Goal: Task Accomplishment & Management: Manage account settings

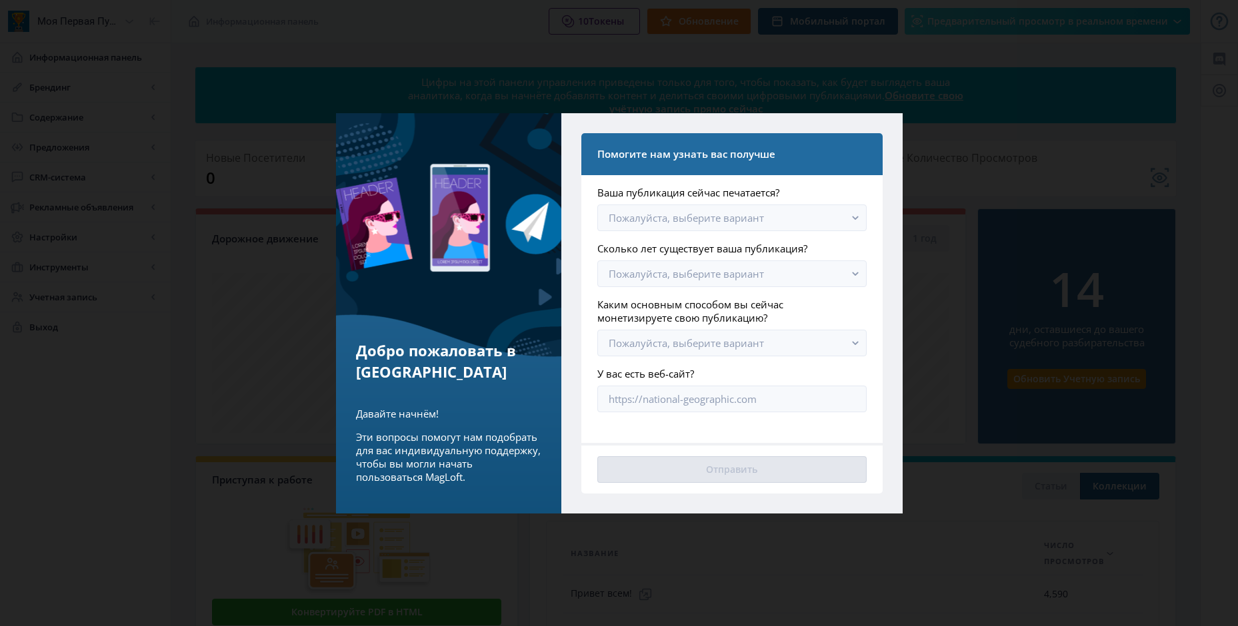
click at [301, 255] on div at bounding box center [619, 313] width 1238 height 626
click at [723, 203] on app-form-field "Ваша публикация сейчас печатается? Пожалуйста, выберите вариант" at bounding box center [731, 208] width 269 height 45
click at [722, 213] on ya-tr-span "Пожалуйста, выберите вариант" at bounding box center [685, 217] width 155 height 13
click at [723, 297] on ya-tr-span "Нет, мы никогда не печатали" at bounding box center [683, 300] width 151 height 13
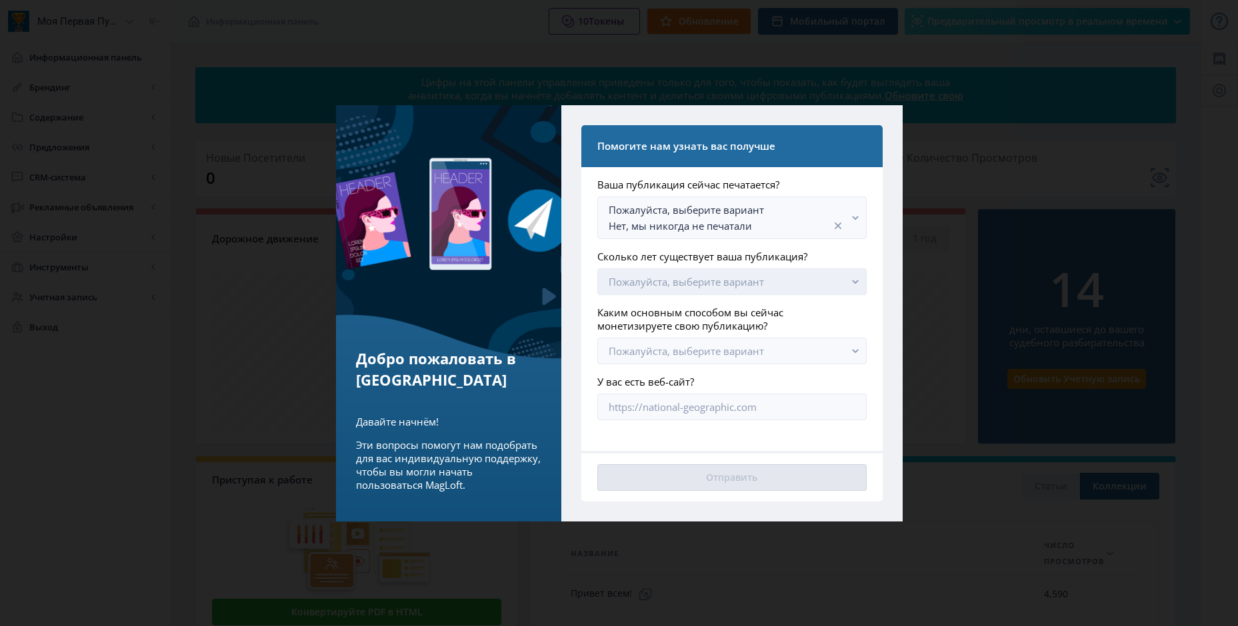
click at [698, 285] on ya-tr-span "Пожалуйста, выберите вариант" at bounding box center [685, 281] width 155 height 13
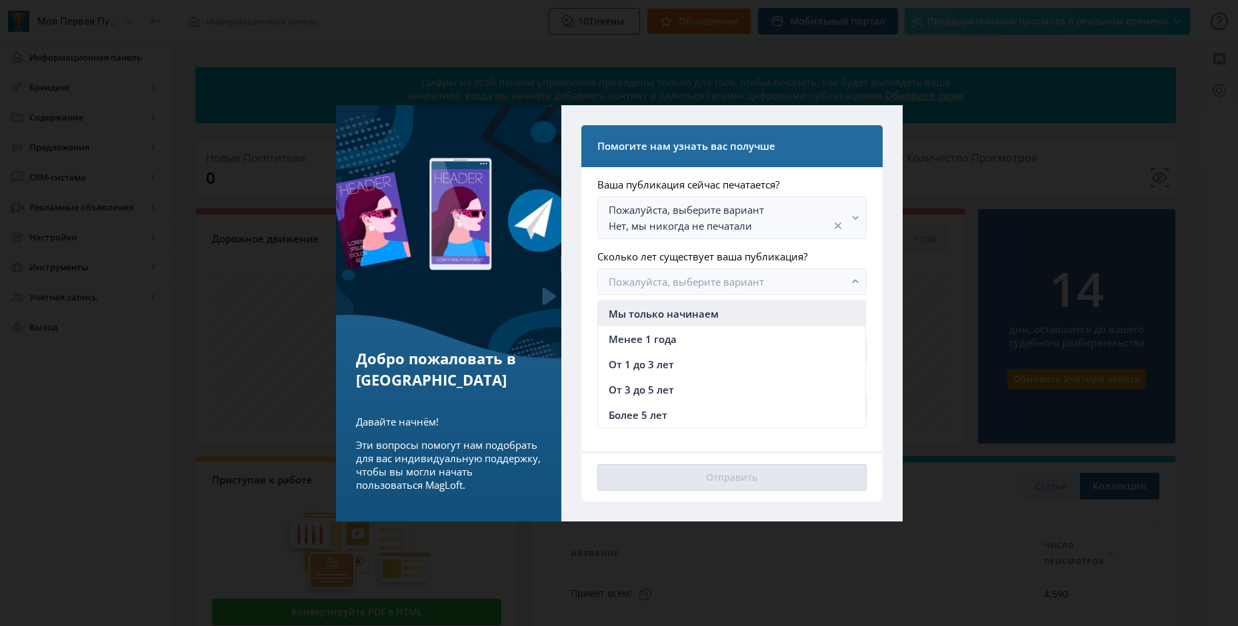
click at [677, 313] on ya-tr-span "Мы только начинаем" at bounding box center [663, 313] width 110 height 13
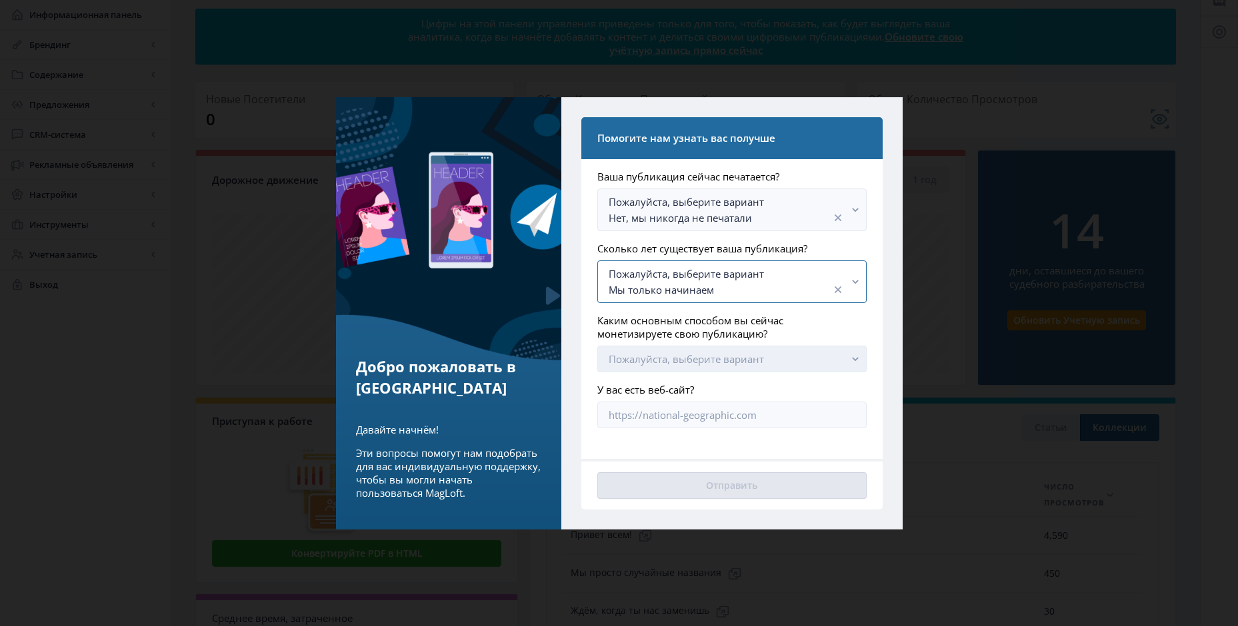
scroll to position [67, 0]
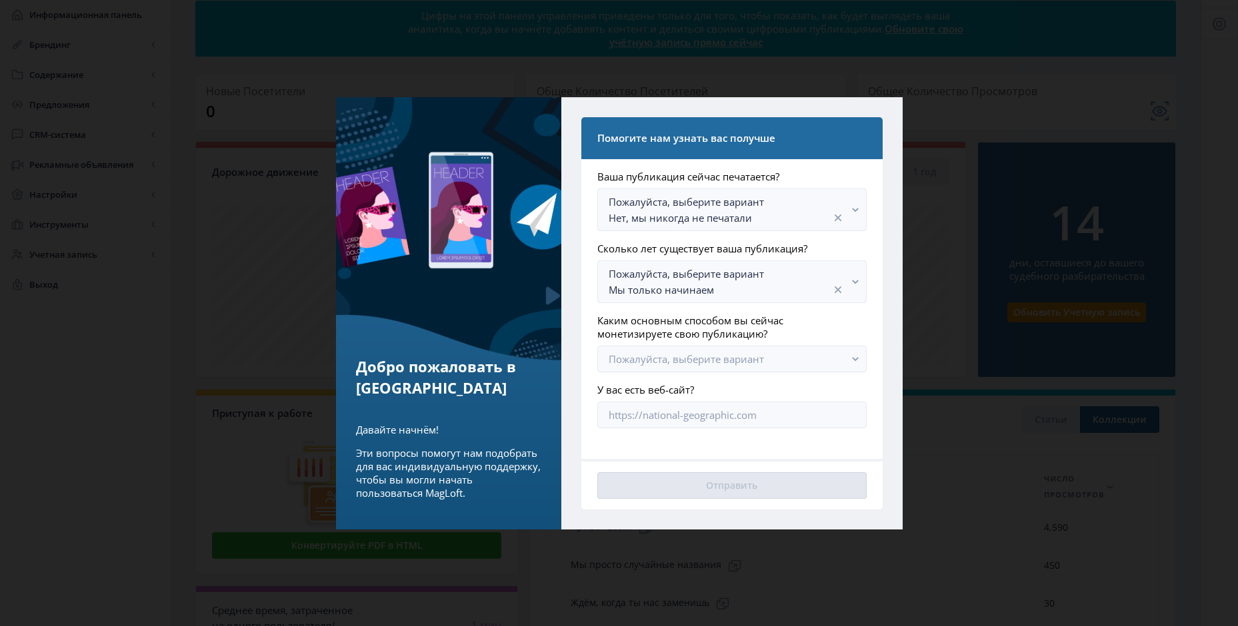
click at [676, 341] on app-form-field "Каким основным способом вы сейчас монетизируете свою публикацию? Пожалуйста, вы…" at bounding box center [731, 343] width 269 height 59
click at [676, 349] on button "Пожалуйста, выберите вариант" at bounding box center [731, 359] width 269 height 27
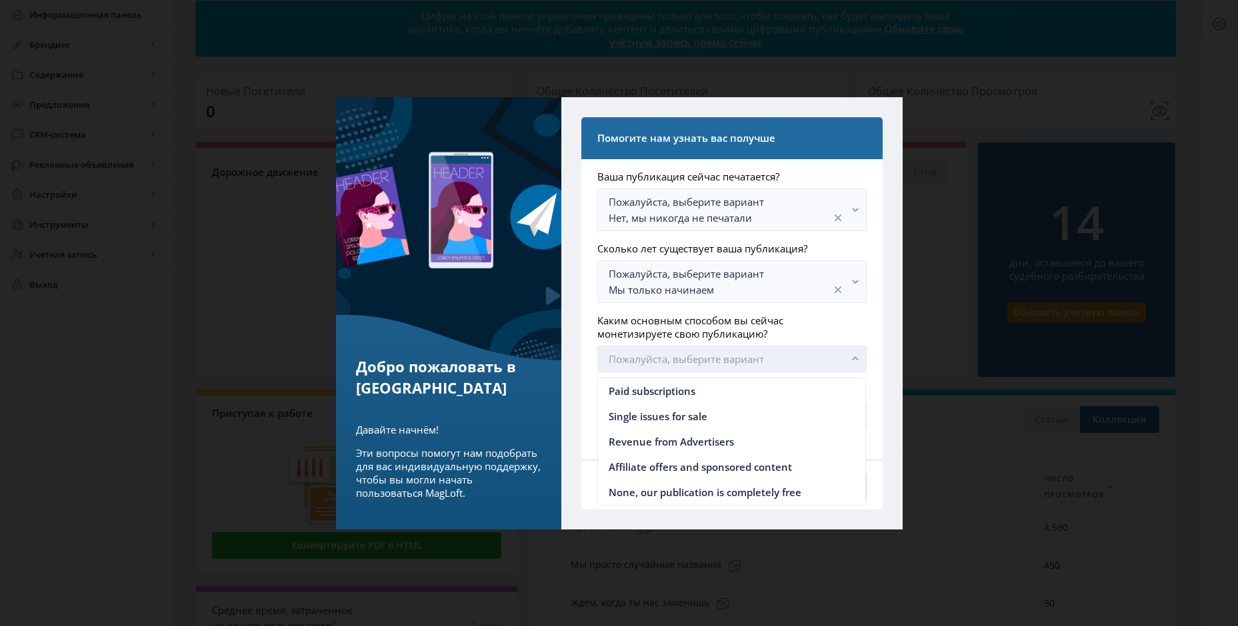
scroll to position [0, 0]
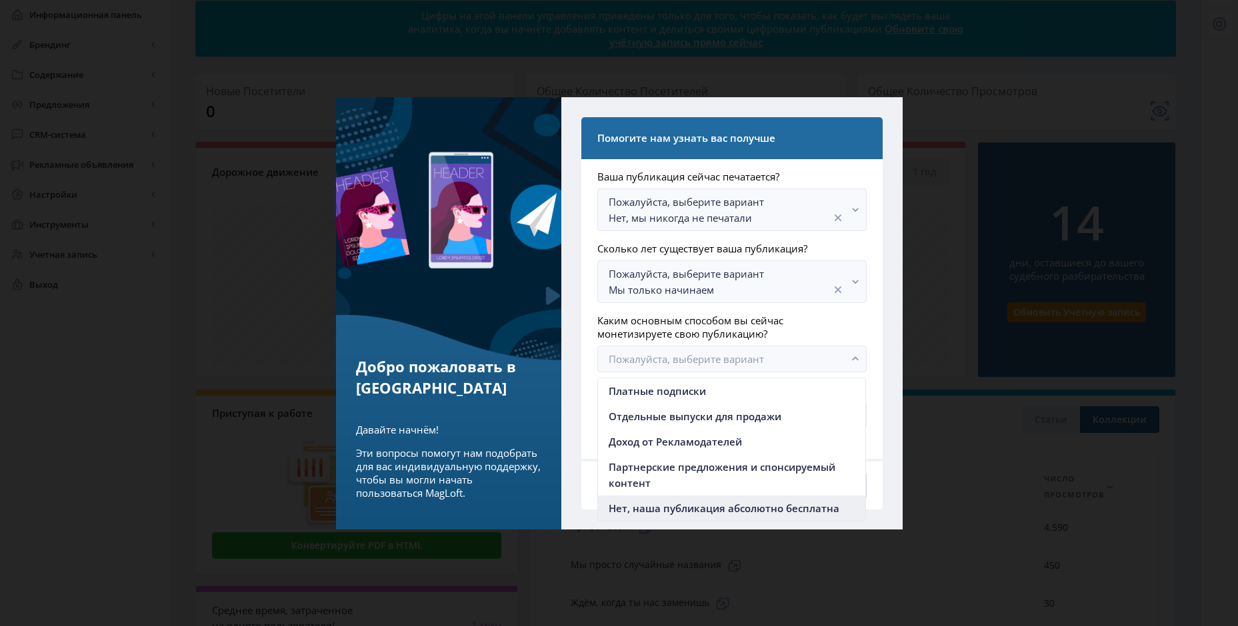
click at [687, 505] on ya-tr-span "Нет, наша публикация абсолютно бесплатна" at bounding box center [723, 508] width 231 height 13
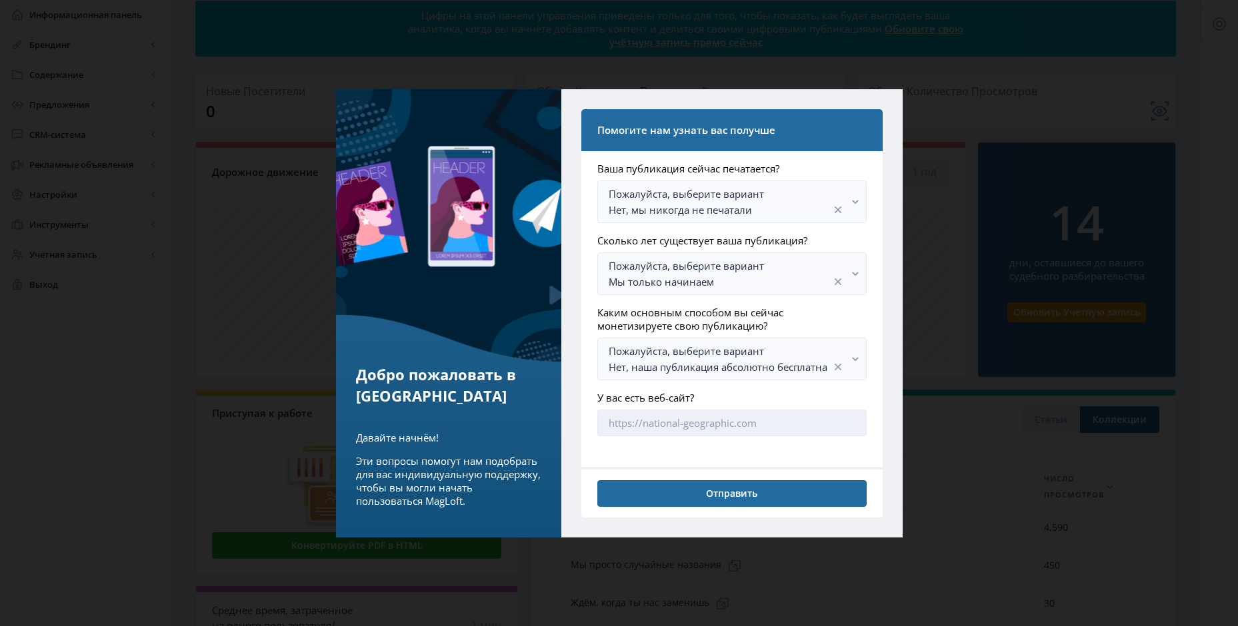
click at [687, 427] on input "У вас есть веб-сайт?" at bounding box center [731, 423] width 269 height 27
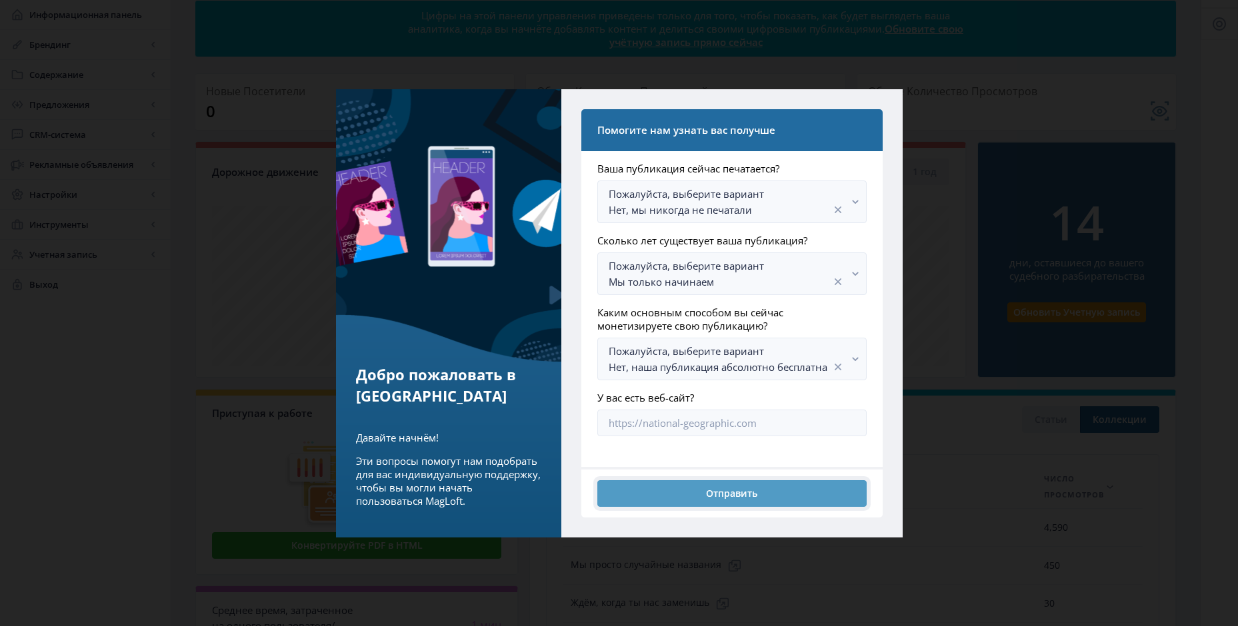
click at [689, 487] on button "Отправить" at bounding box center [731, 494] width 269 height 27
click at [753, 495] on ya-tr-span "Отправить" at bounding box center [731, 494] width 51 height 11
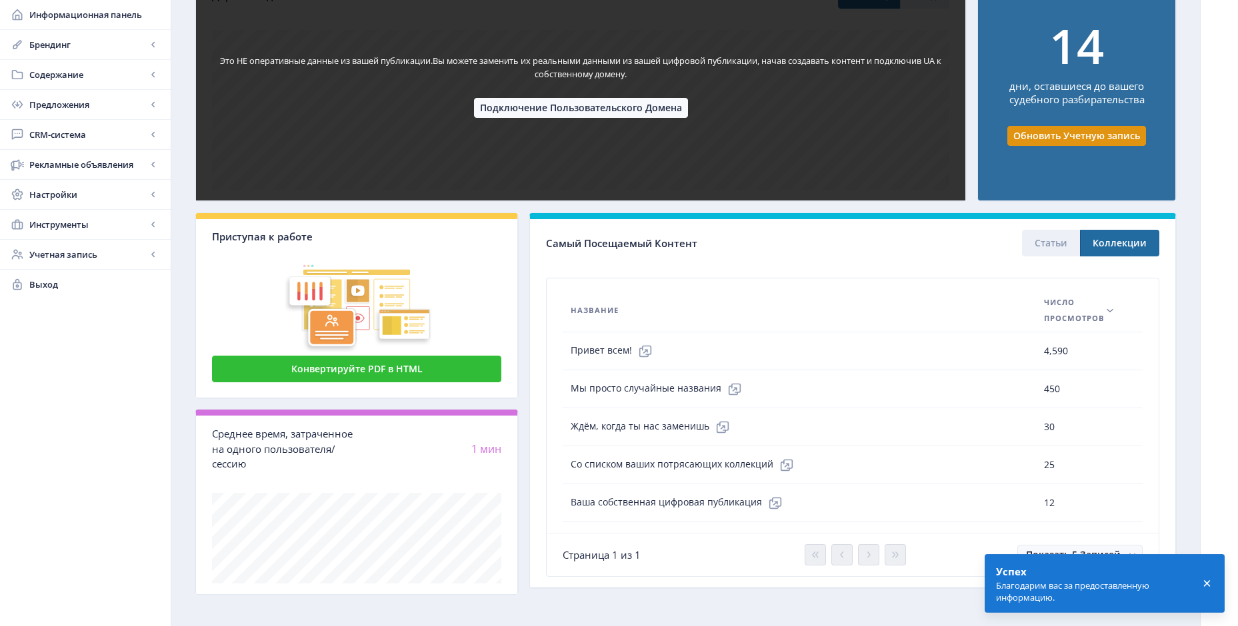
scroll to position [250, 0]
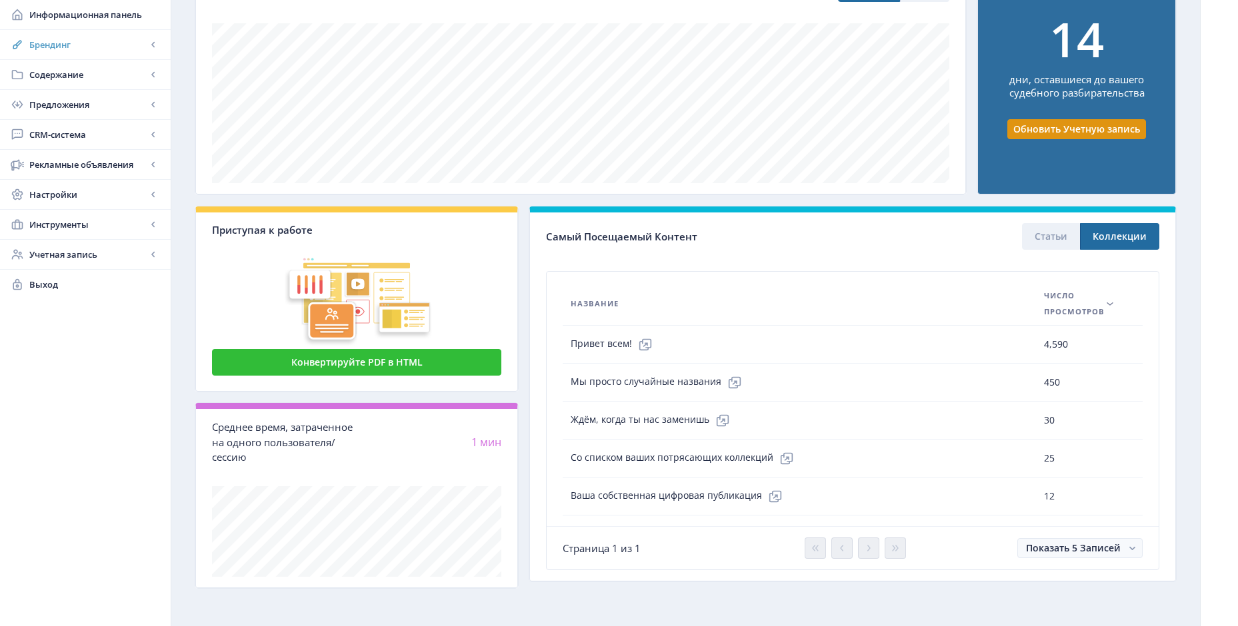
click at [103, 47] on span "Брендинг" at bounding box center [87, 44] width 117 height 13
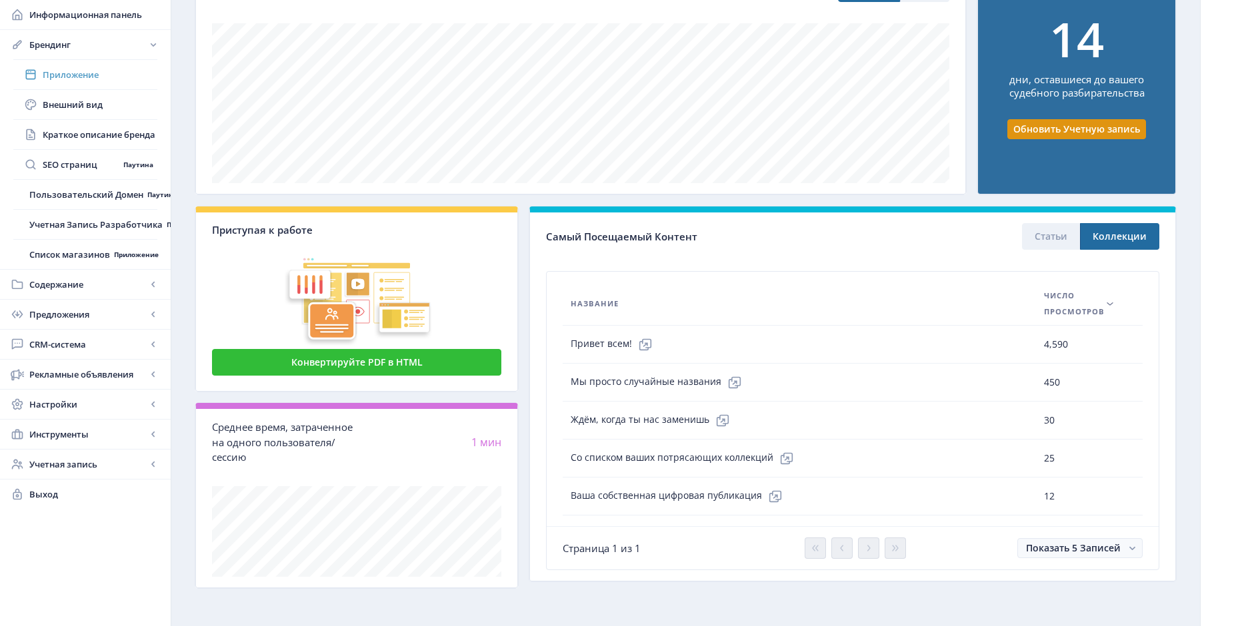
click at [111, 73] on span "Приложение" at bounding box center [100, 74] width 115 height 13
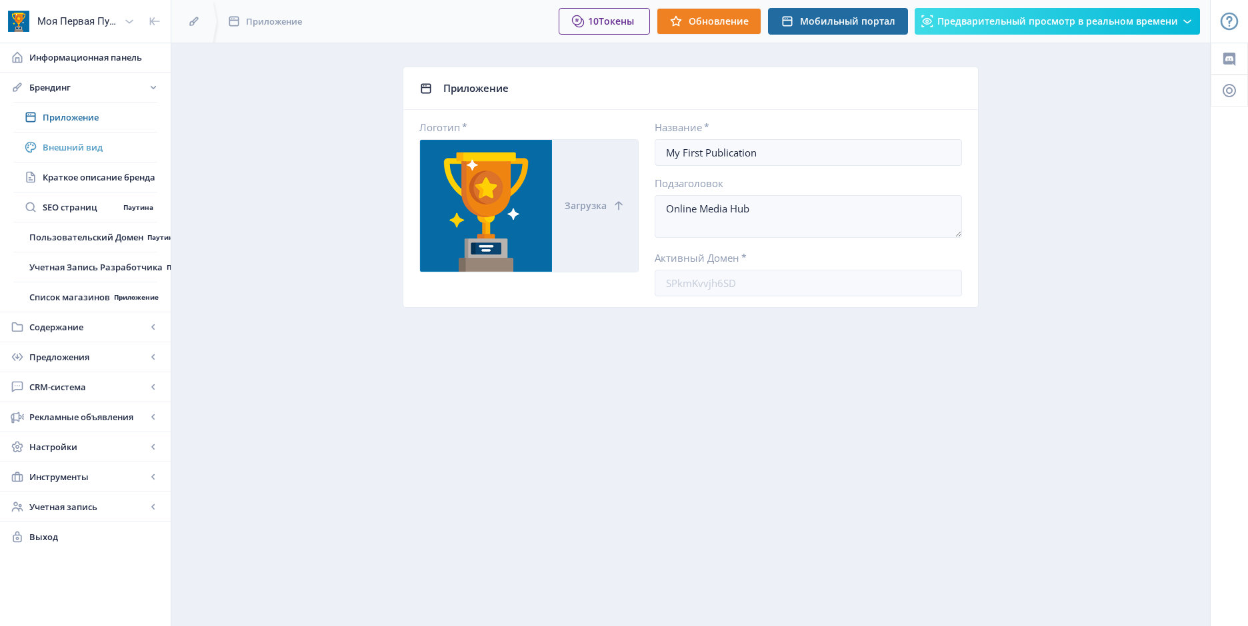
click at [120, 143] on span "Внешний вид" at bounding box center [100, 147] width 115 height 13
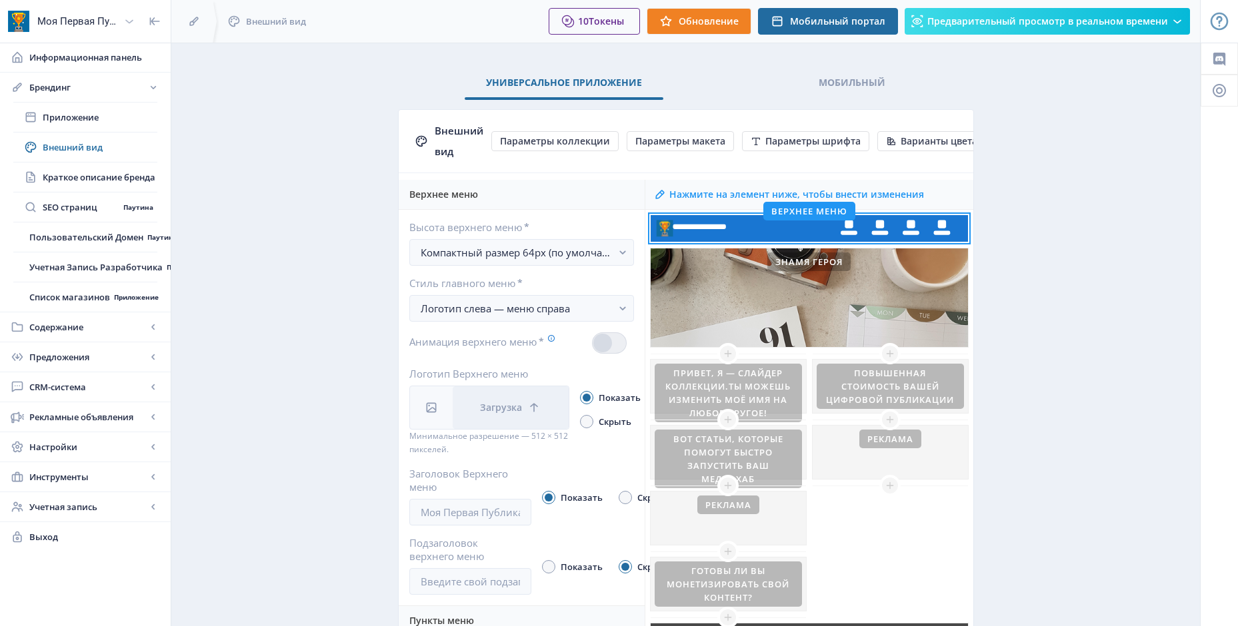
click at [121, 23] on div at bounding box center [129, 22] width 21 height 30
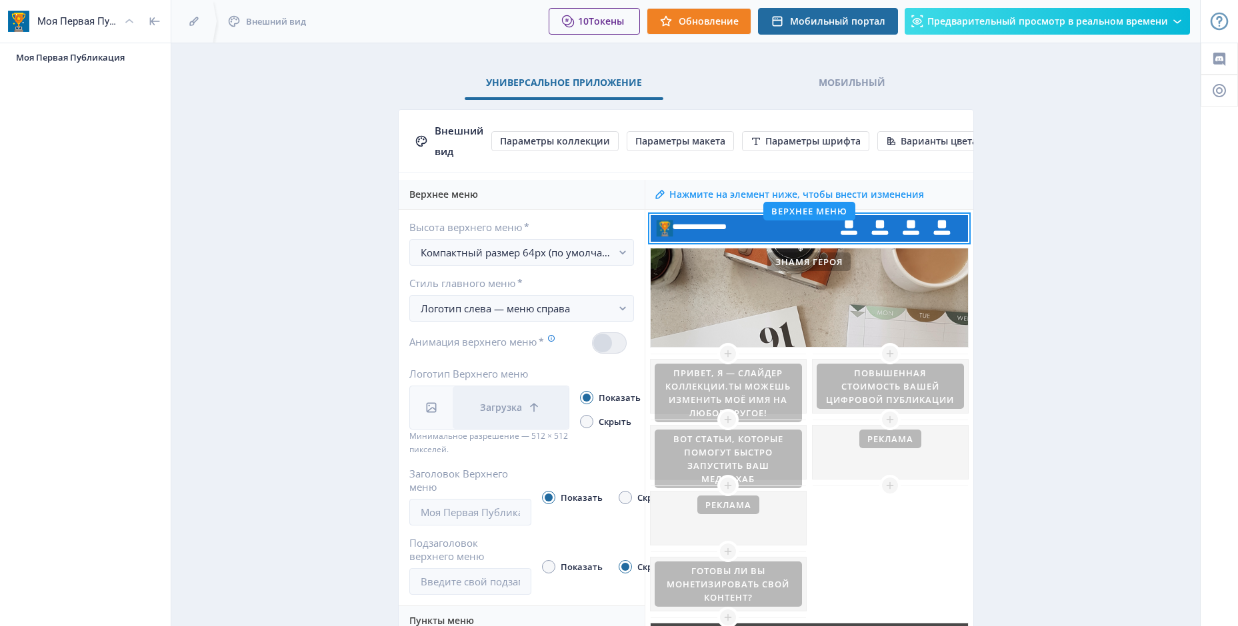
click at [121, 23] on div at bounding box center [129, 22] width 21 height 30
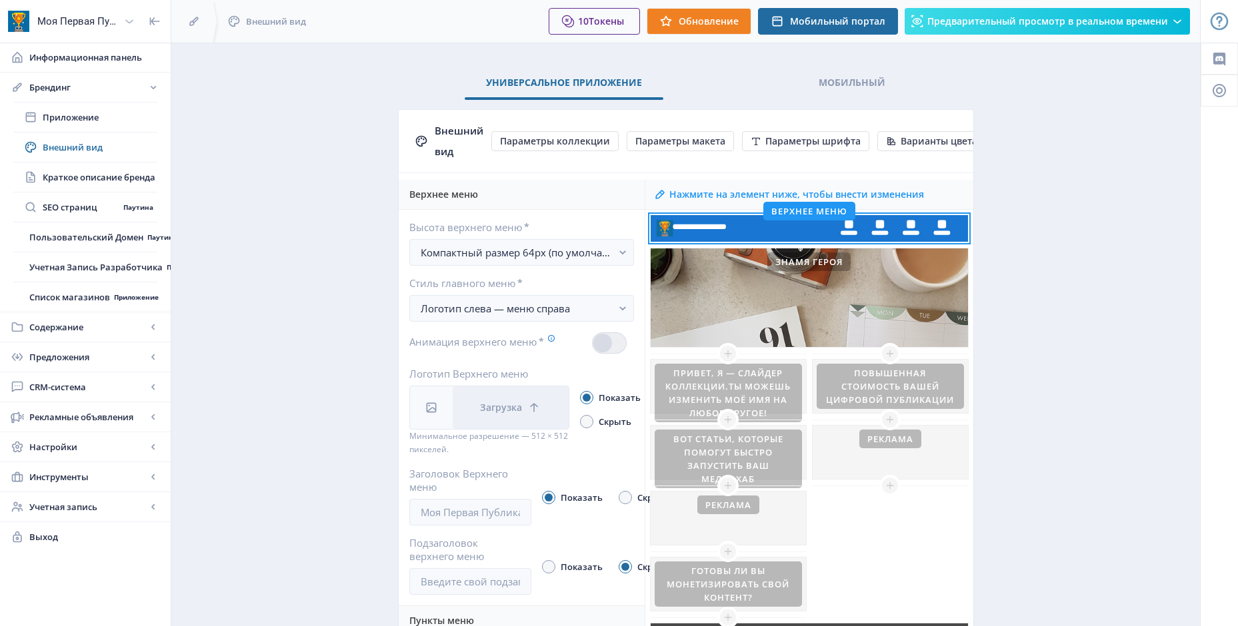
click at [149, 25] on icon at bounding box center [155, 21] width 13 height 13
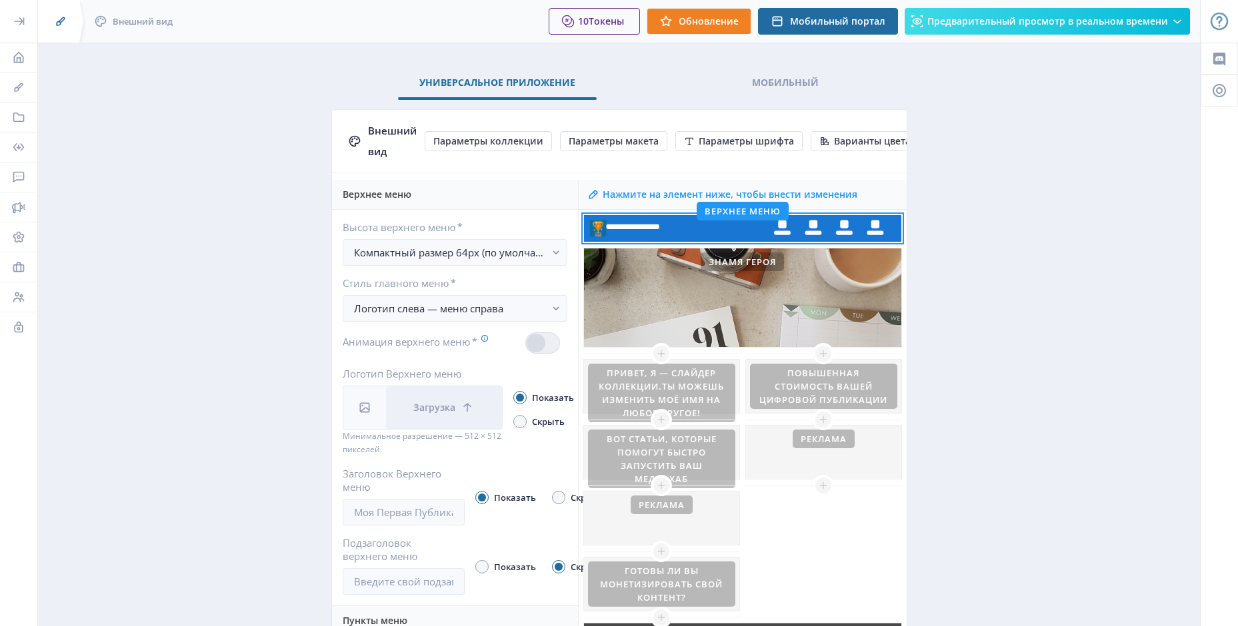
click at [54, 19] on icon at bounding box center [60, 21] width 13 height 13
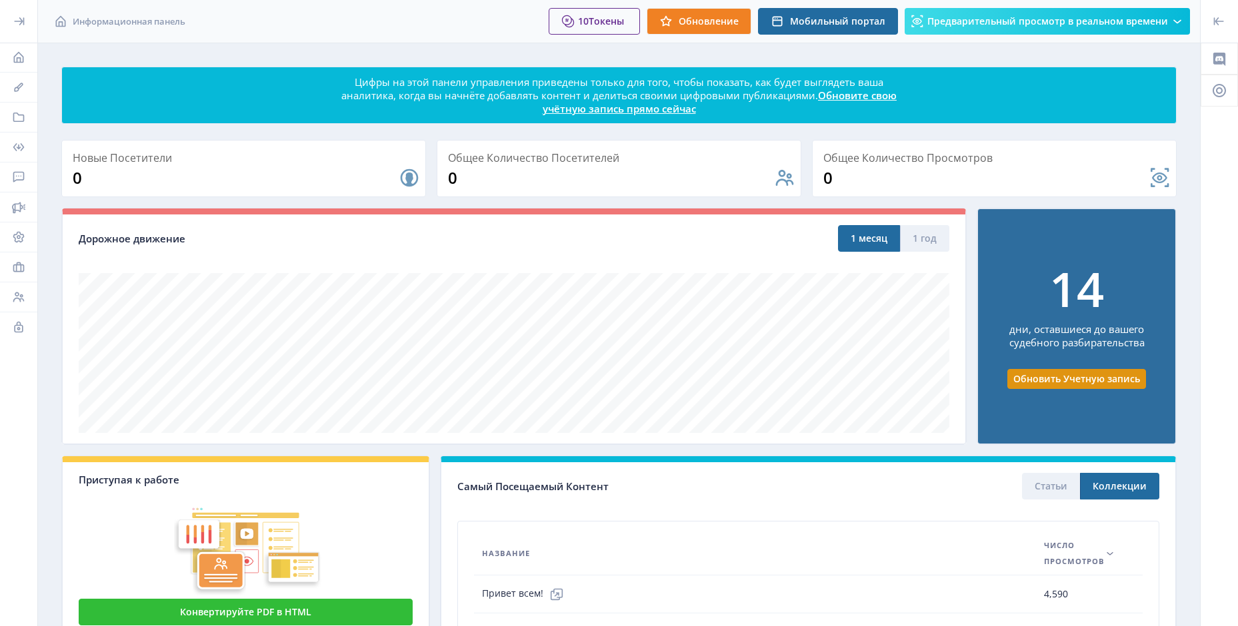
click at [1213, 29] on div at bounding box center [1218, 21] width 37 height 43
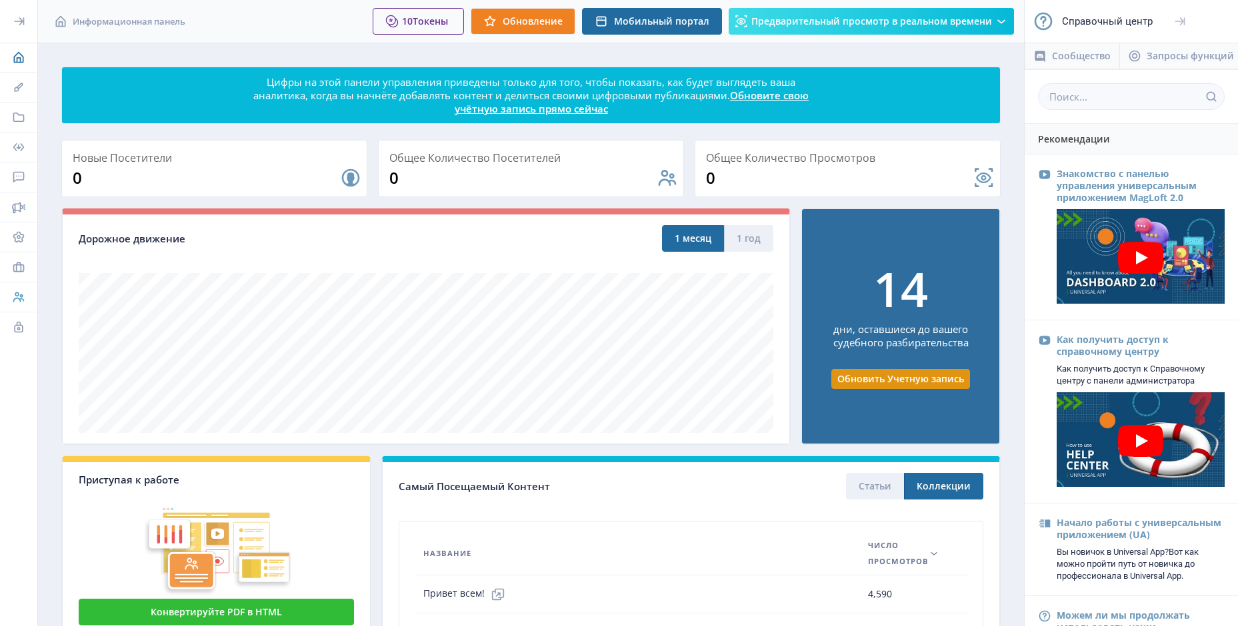
click at [18, 299] on icon at bounding box center [18, 298] width 11 height 10
click at [22, 57] on icon at bounding box center [18, 57] width 13 height 13
